Goal: Information Seeking & Learning: Learn about a topic

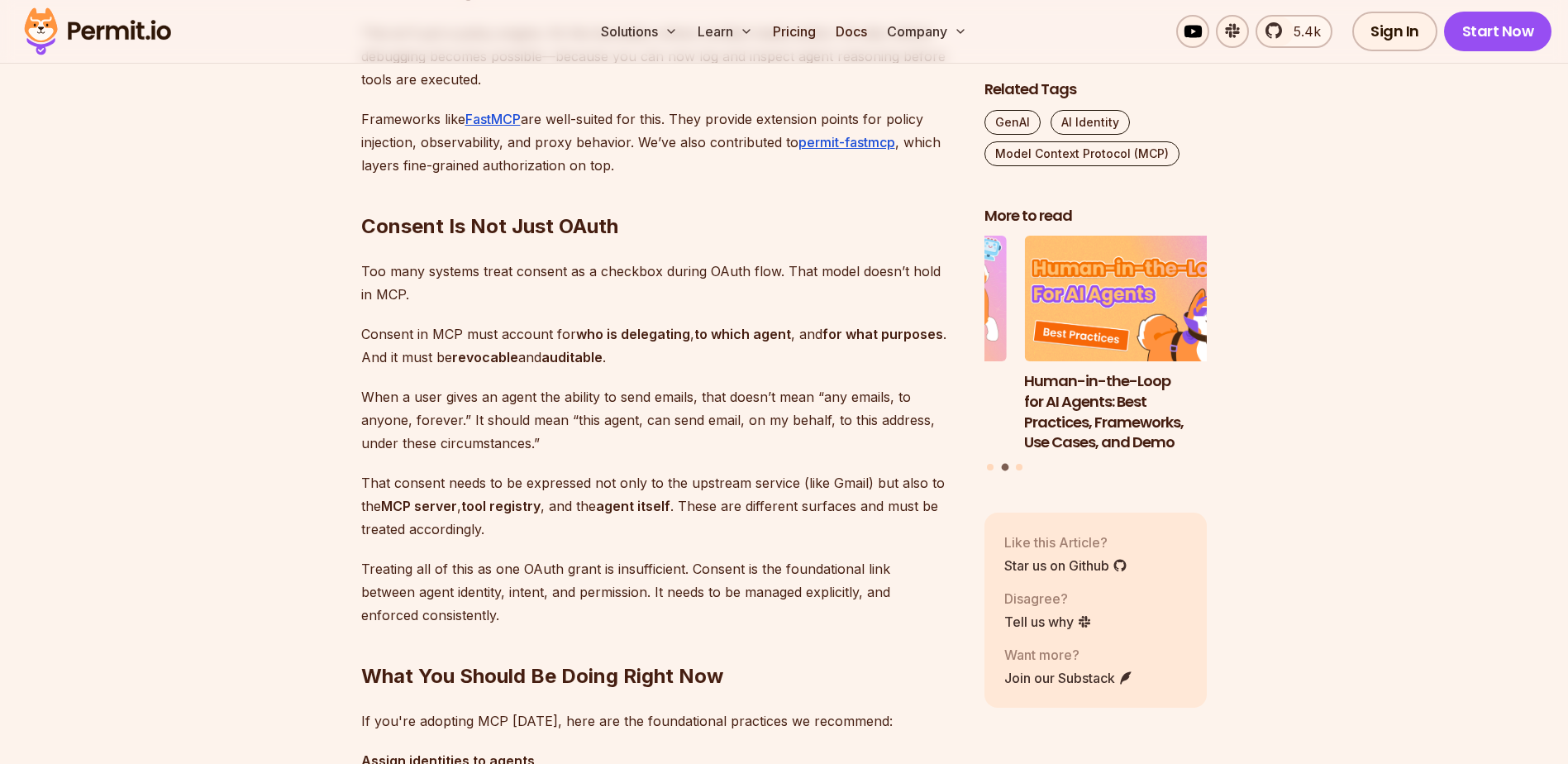
scroll to position [4549, 0]
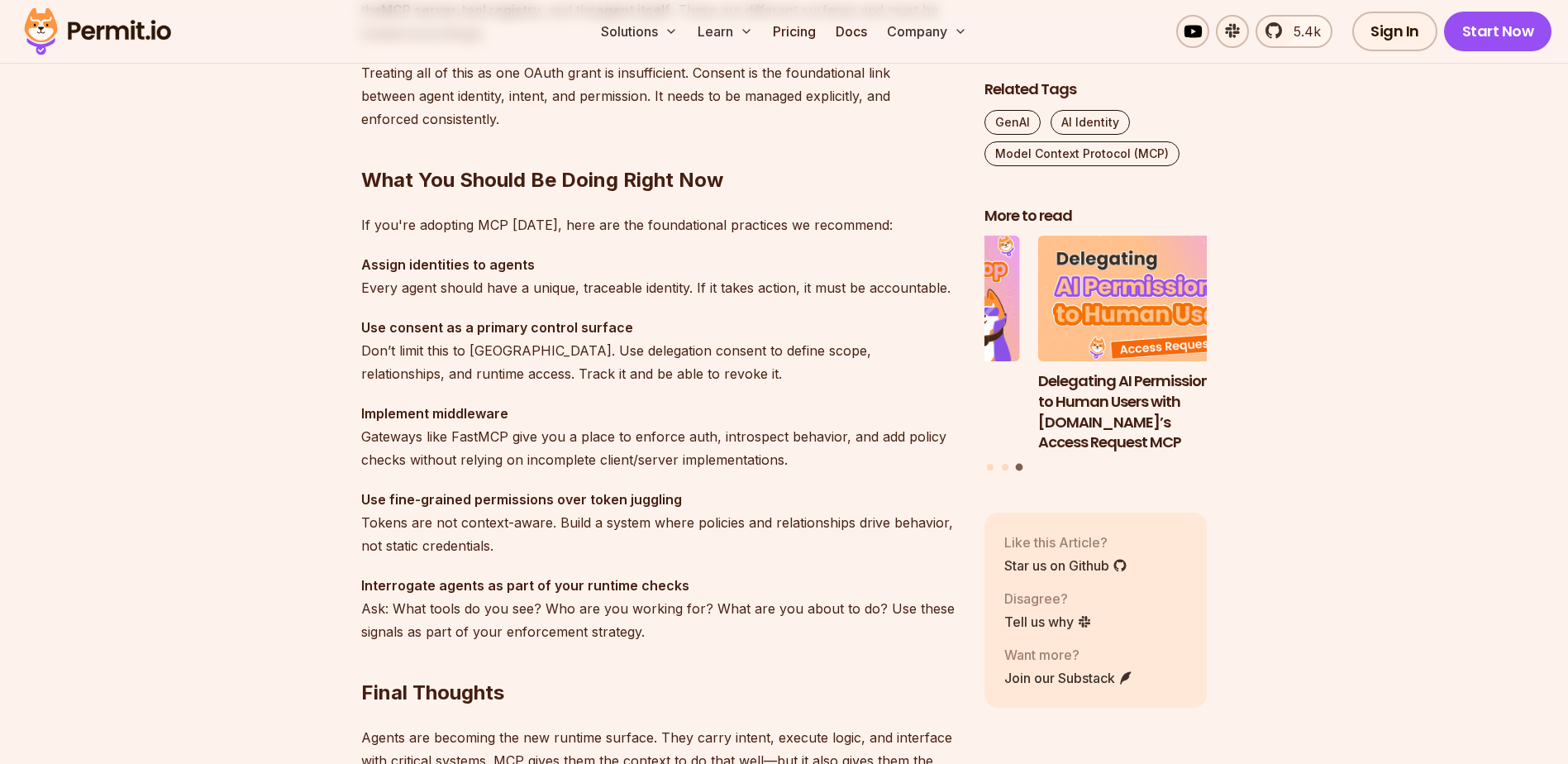
drag, startPoint x: 740, startPoint y: 526, endPoint x: 761, endPoint y: 510, distance: 26.4
click at [740, 526] on p "Use fine-grained permissions over token juggling Tokens are not context-aware. …" at bounding box center [659, 523] width 597 height 69
click at [776, 499] on p "Use fine-grained permissions over token juggling Tokens are not context-aware. …" at bounding box center [659, 523] width 597 height 69
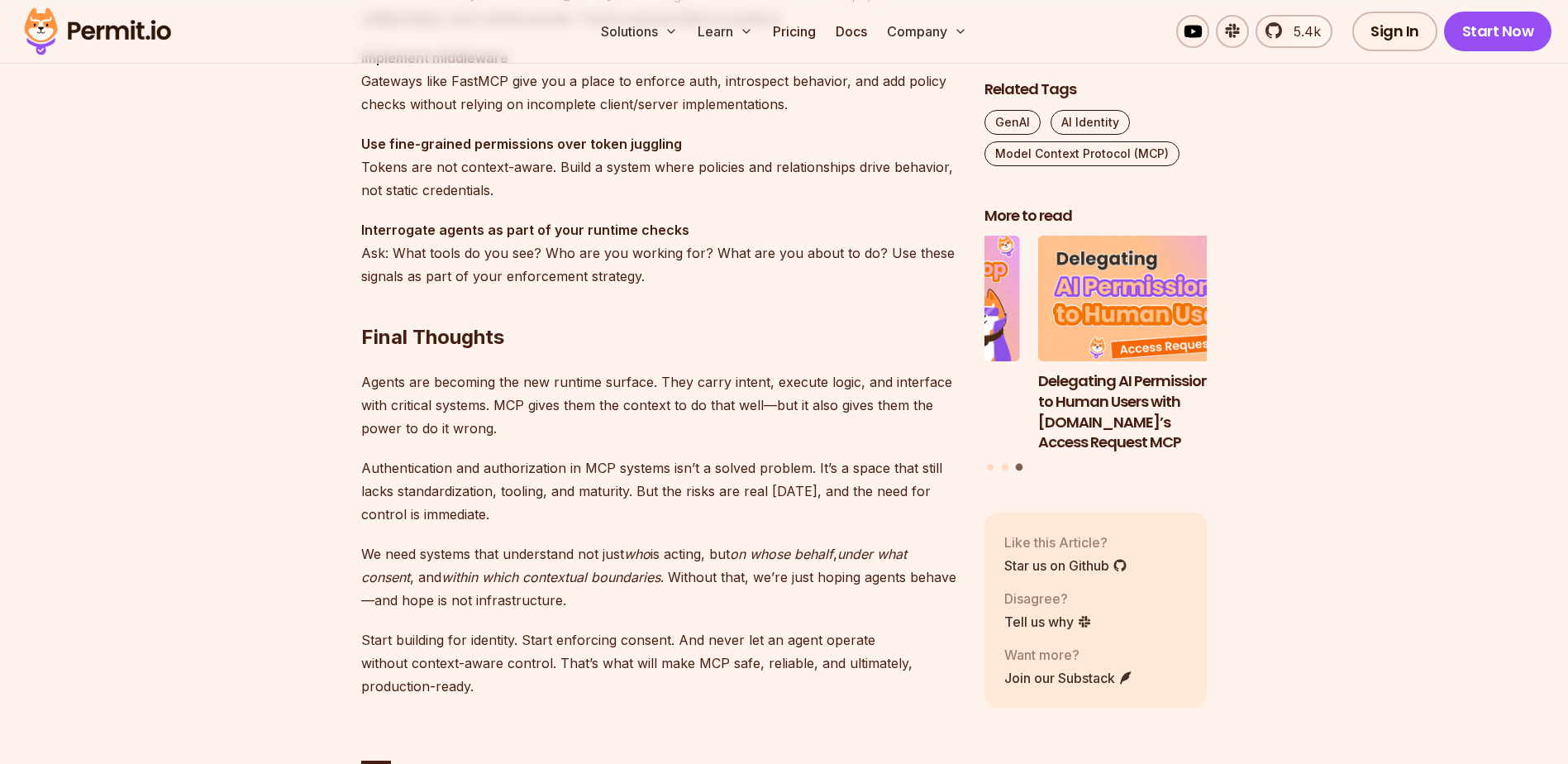
scroll to position [4631, 0]
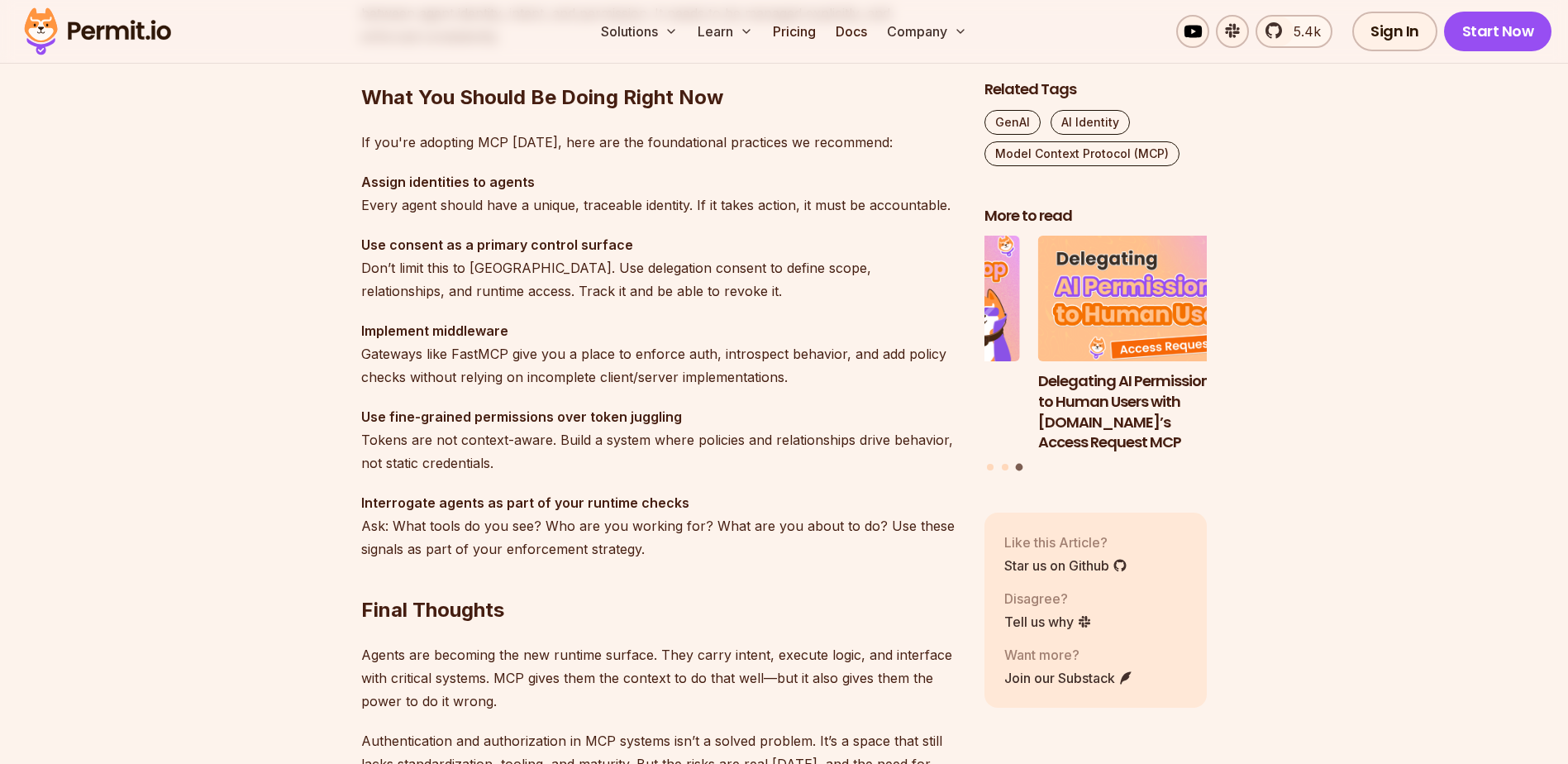
click at [838, 595] on h2 "Final Thoughts" at bounding box center [659, 576] width 597 height 92
click at [120, 47] on img at bounding box center [98, 31] width 162 height 56
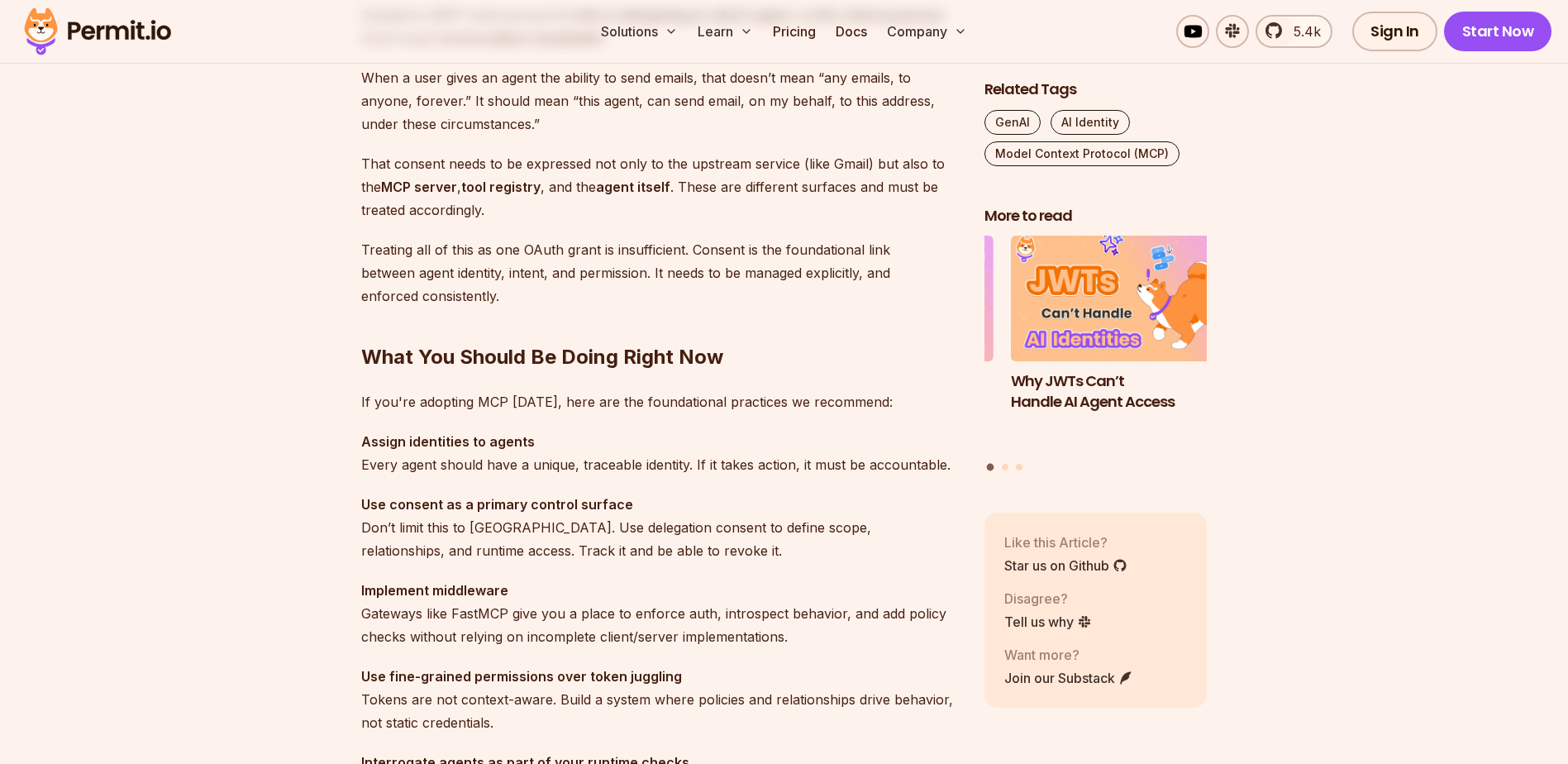
scroll to position [4631, 0]
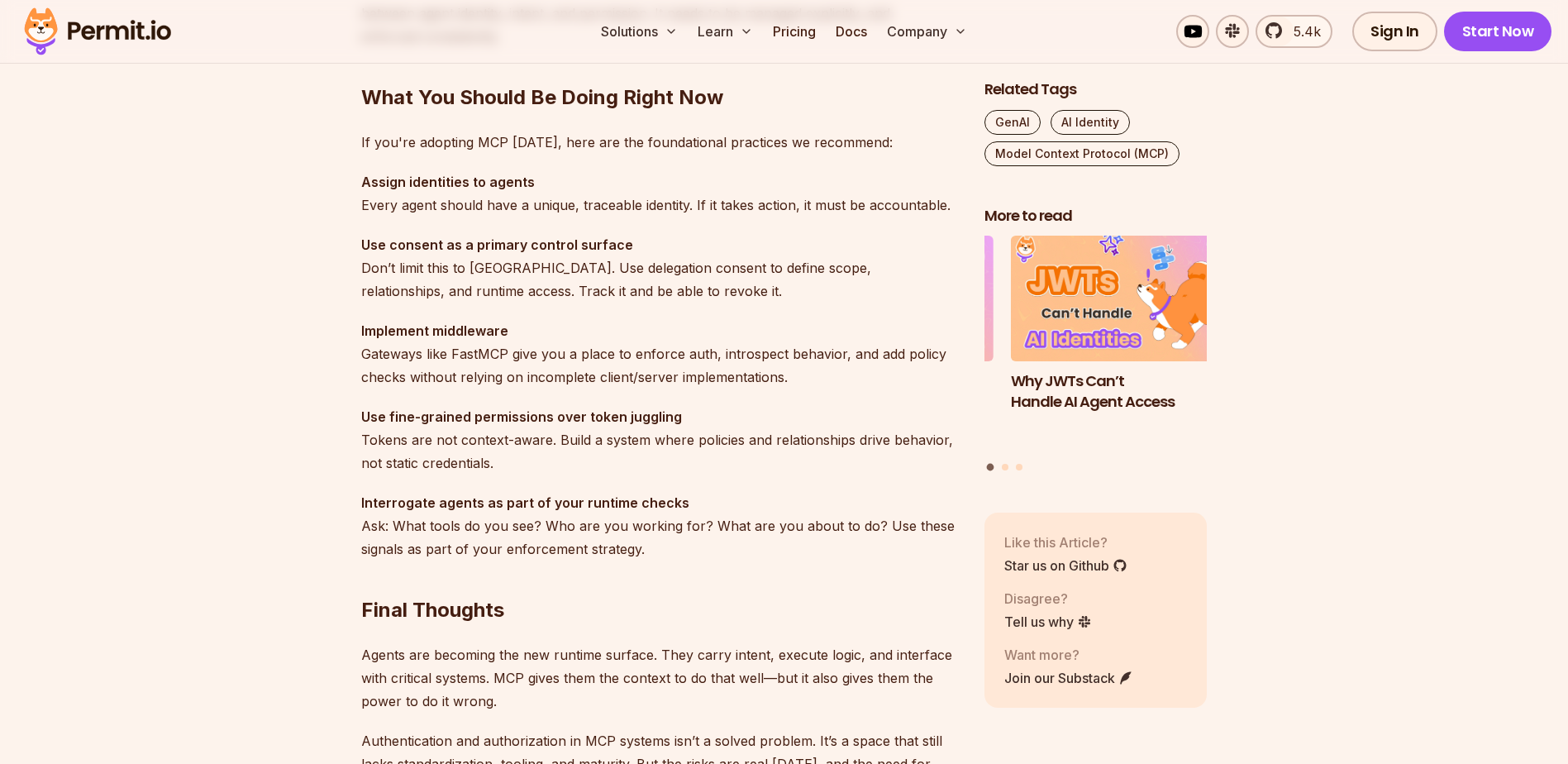
click at [736, 434] on p "Use fine-grained permissions over token juggling Tokens are not context-aware. …" at bounding box center [659, 440] width 597 height 69
click at [725, 409] on p "Use fine-grained permissions over token juggling Tokens are not context-aware. …" at bounding box center [659, 440] width 597 height 69
click at [741, 413] on p "Use fine-grained permissions over token juggling Tokens are not context-aware. …" at bounding box center [659, 440] width 597 height 69
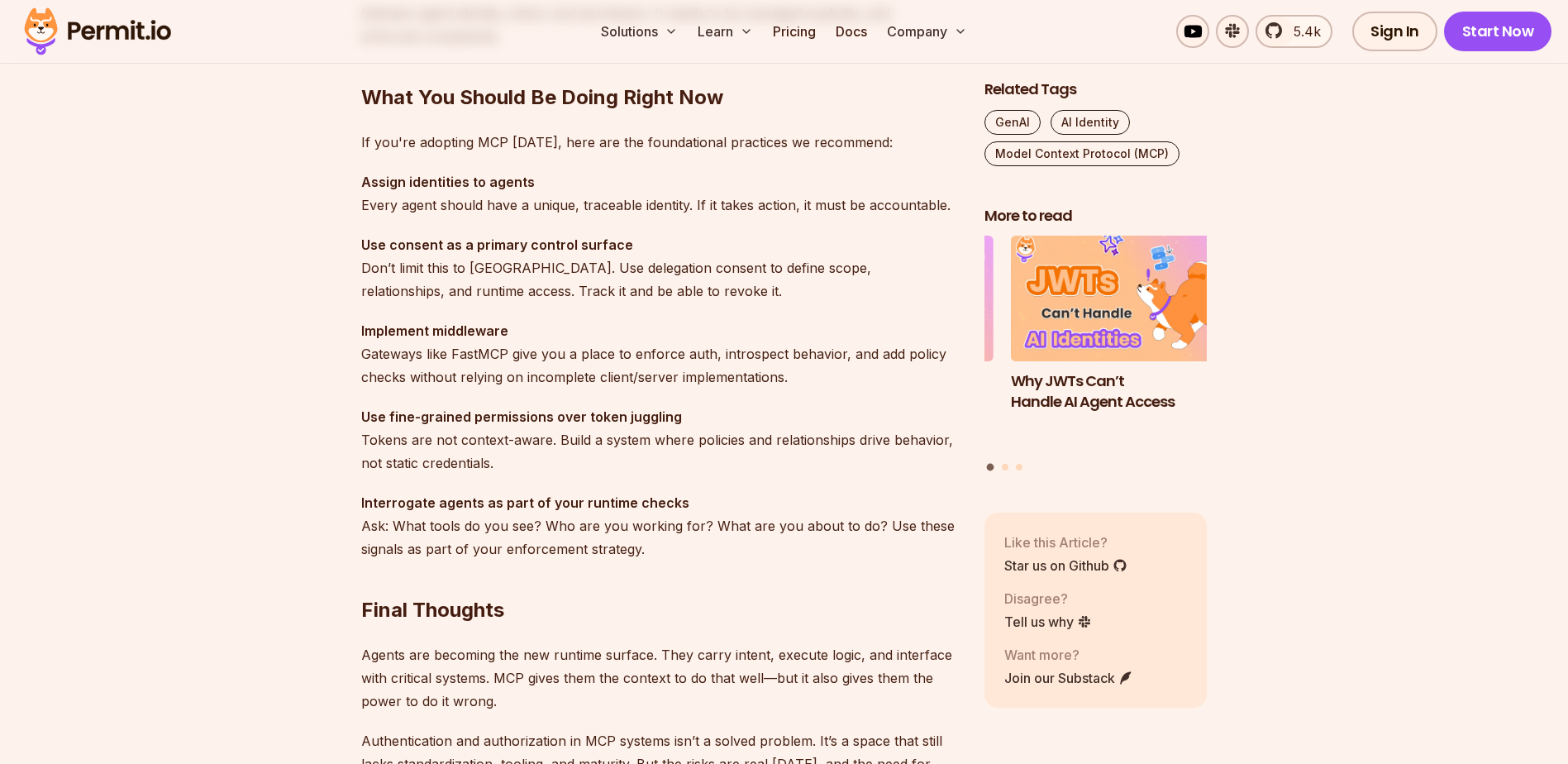
click at [750, 414] on p "Use fine-grained permissions over token juggling Tokens are not context-aware. …" at bounding box center [659, 440] width 597 height 69
click at [714, 389] on p "Implement middleware Gateways like FastMCP give you a place to enforce auth, in…" at bounding box center [659, 353] width 597 height 69
